Goal: Task Accomplishment & Management: Complete application form

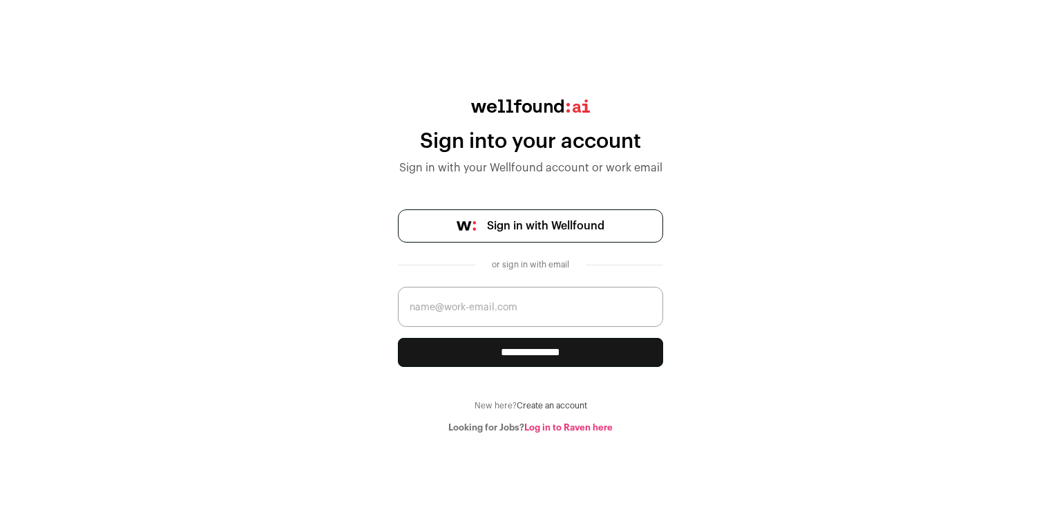
type input "[PERSON_NAME][EMAIL_ADDRESS][DOMAIN_NAME]"
click at [506, 355] on input "**********" at bounding box center [530, 352] width 265 height 29
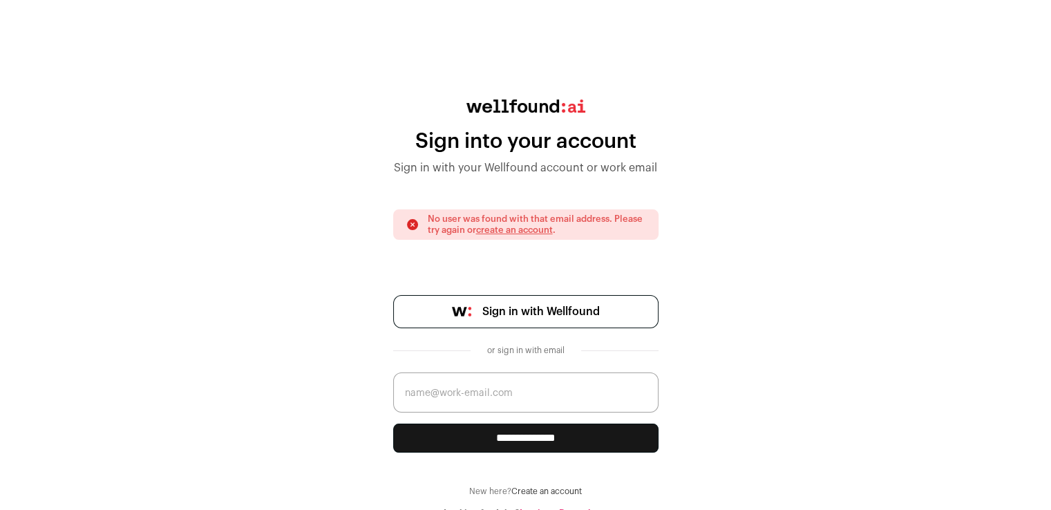
click at [517, 315] on span "Sign in with Wellfound" at bounding box center [540, 311] width 117 height 17
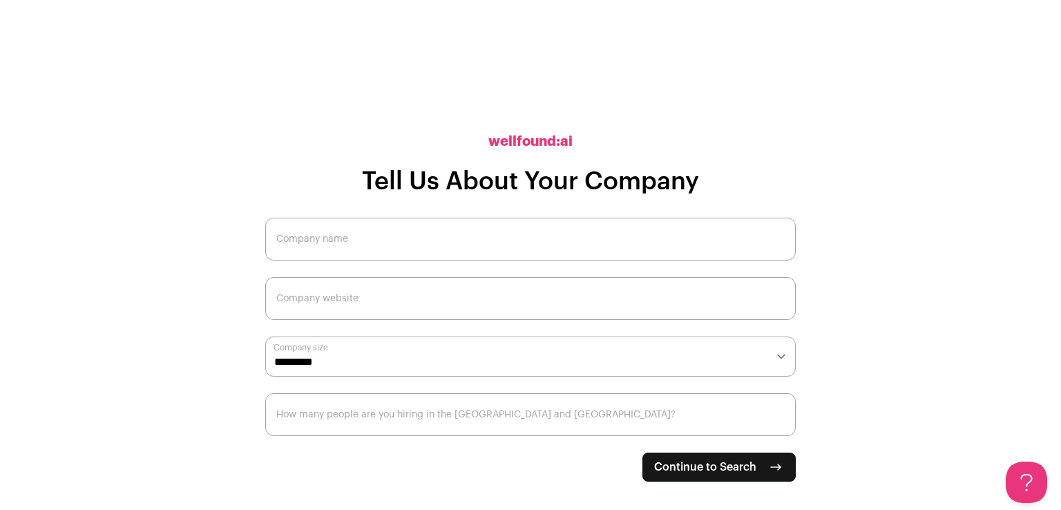
click at [504, 241] on input "Company name" at bounding box center [530, 239] width 530 height 43
